Goal: Transaction & Acquisition: Subscribe to service/newsletter

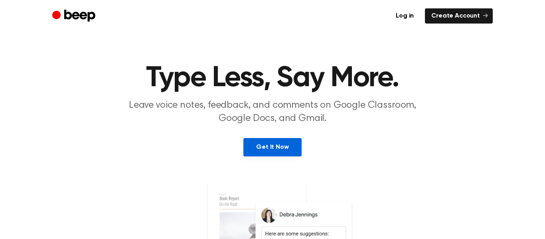
click at [292, 144] on link "Get It Now" at bounding box center [272, 147] width 58 height 18
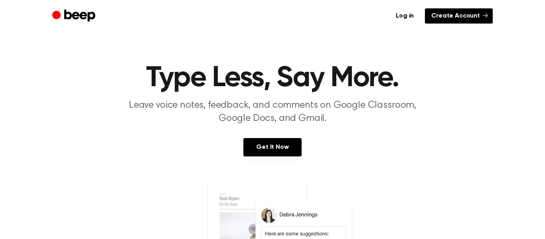
click at [459, 15] on link "Create Account" at bounding box center [459, 15] width 68 height 15
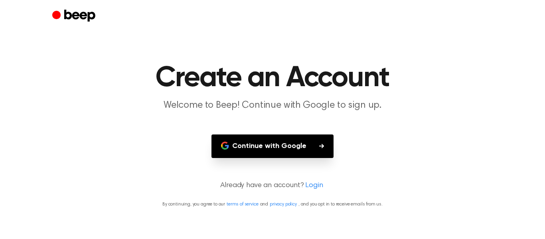
click at [293, 150] on button "Continue with Google" at bounding box center [272, 146] width 122 height 24
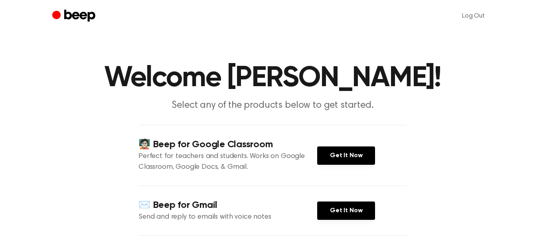
click at [343, 165] on div "🧑🏻‍🏫 Beep for Google Classroom Perfect for teachers and students. Works on Goog…" at bounding box center [272, 155] width 268 height 61
click at [344, 162] on link "Get It Now" at bounding box center [346, 155] width 58 height 18
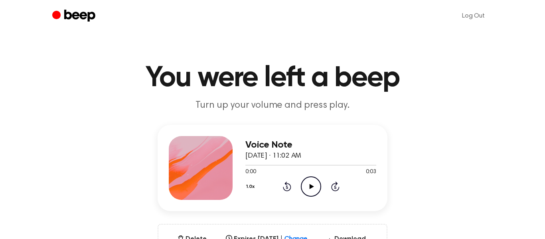
click at [307, 184] on icon "Play Audio" at bounding box center [311, 186] width 20 height 20
click at [312, 185] on icon "Play Audio" at bounding box center [311, 186] width 20 height 20
